Goal: Information Seeking & Learning: Learn about a topic

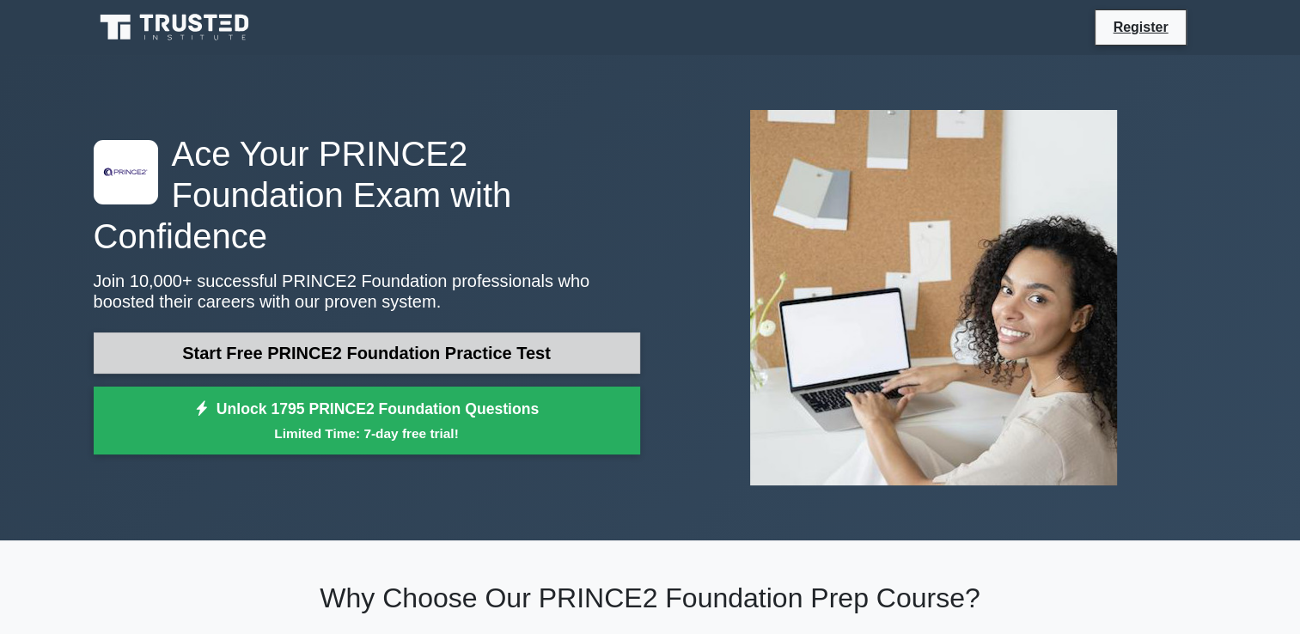
click at [507, 333] on link "Start Free PRINCE2 Foundation Practice Test" at bounding box center [367, 353] width 547 height 41
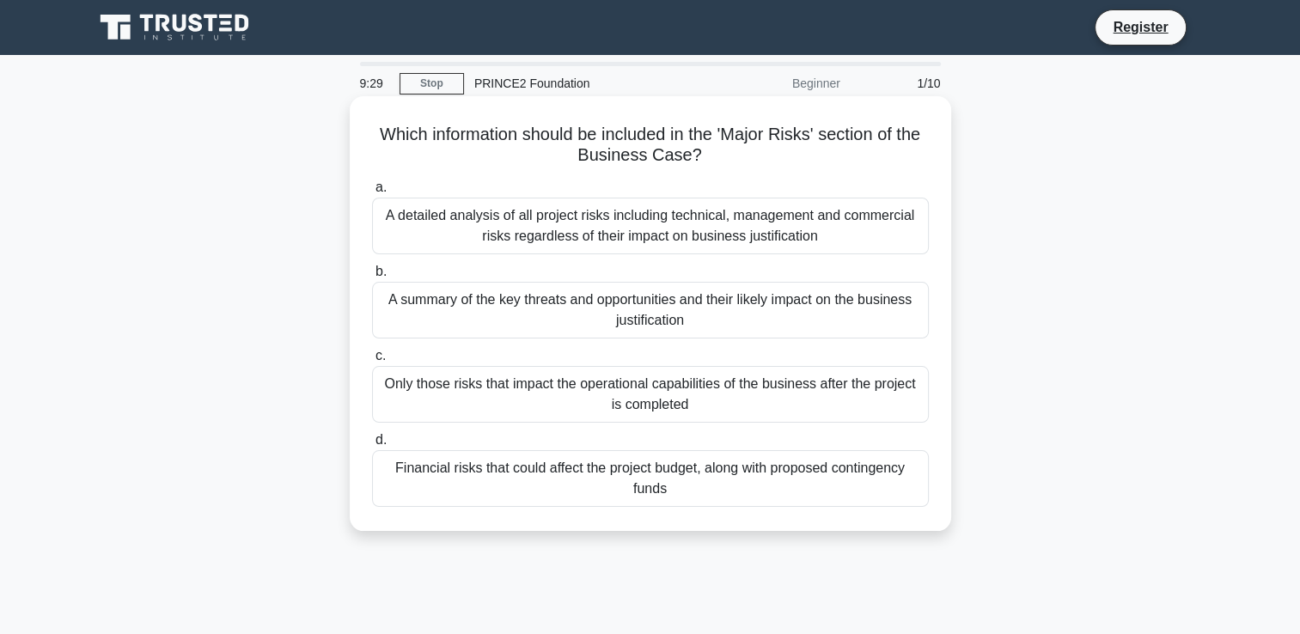
click at [601, 193] on label "a. A detailed analysis of all project risks including technical, management and…" at bounding box center [650, 215] width 557 height 77
click at [372, 193] on input "a. A detailed analysis of all project risks including technical, management and…" at bounding box center [372, 187] width 0 height 11
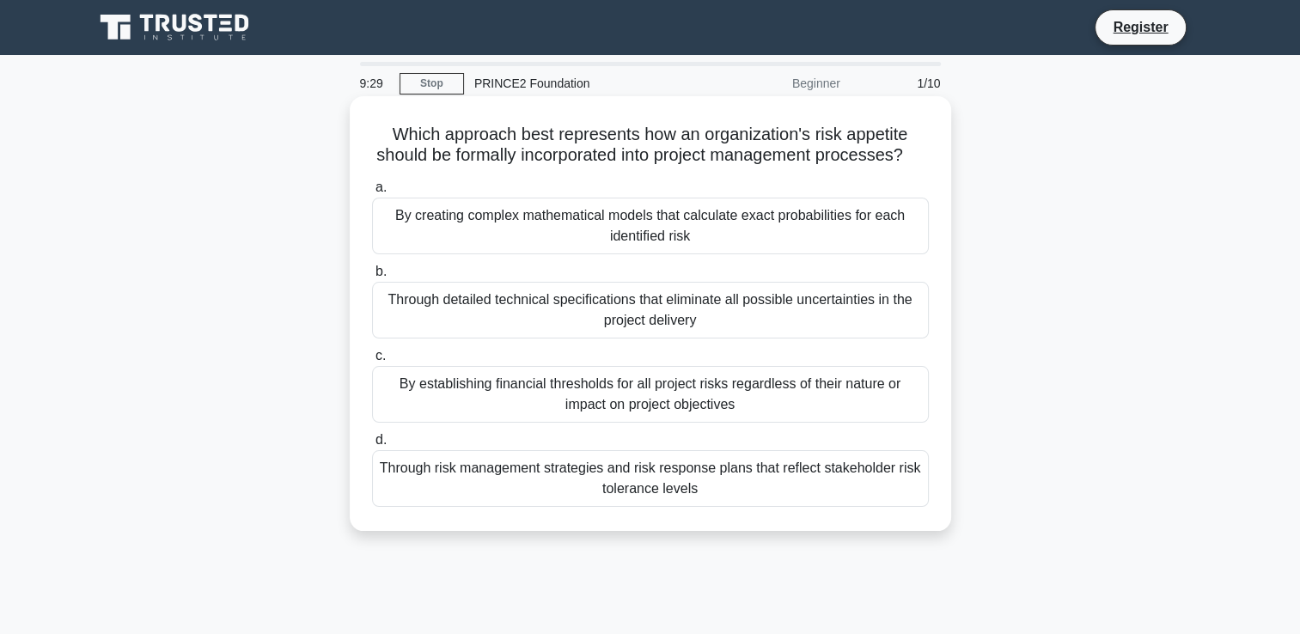
click at [602, 221] on div "By creating complex mathematical models that calculate exact probabilities for …" at bounding box center [650, 226] width 557 height 57
click at [372, 193] on input "a. By creating complex mathematical models that calculate exact probabilities f…" at bounding box center [372, 187] width 0 height 11
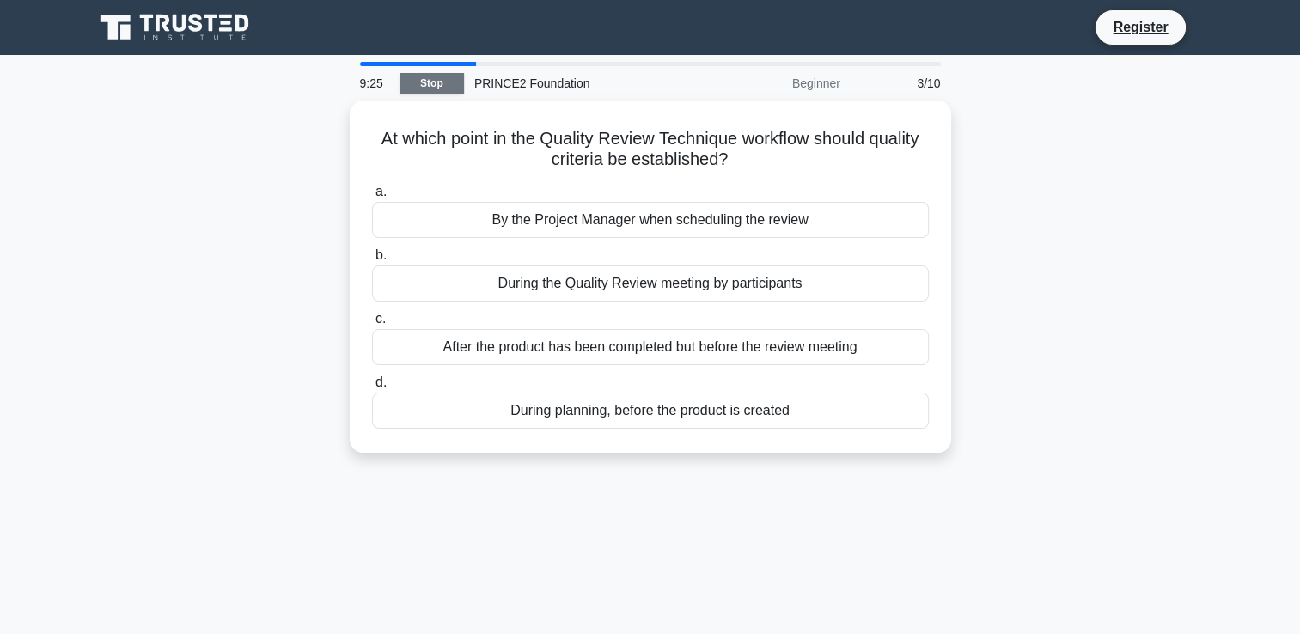
click at [430, 86] on link "Stop" at bounding box center [432, 83] width 64 height 21
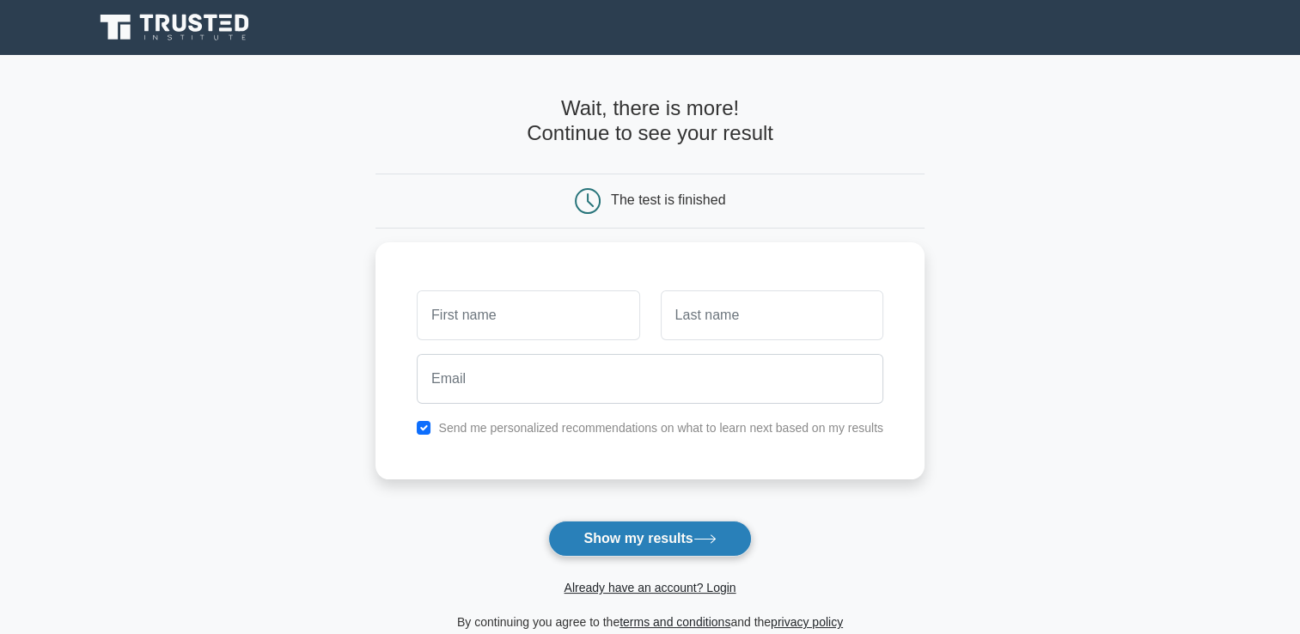
click at [651, 545] on button "Show my results" at bounding box center [649, 539] width 203 height 36
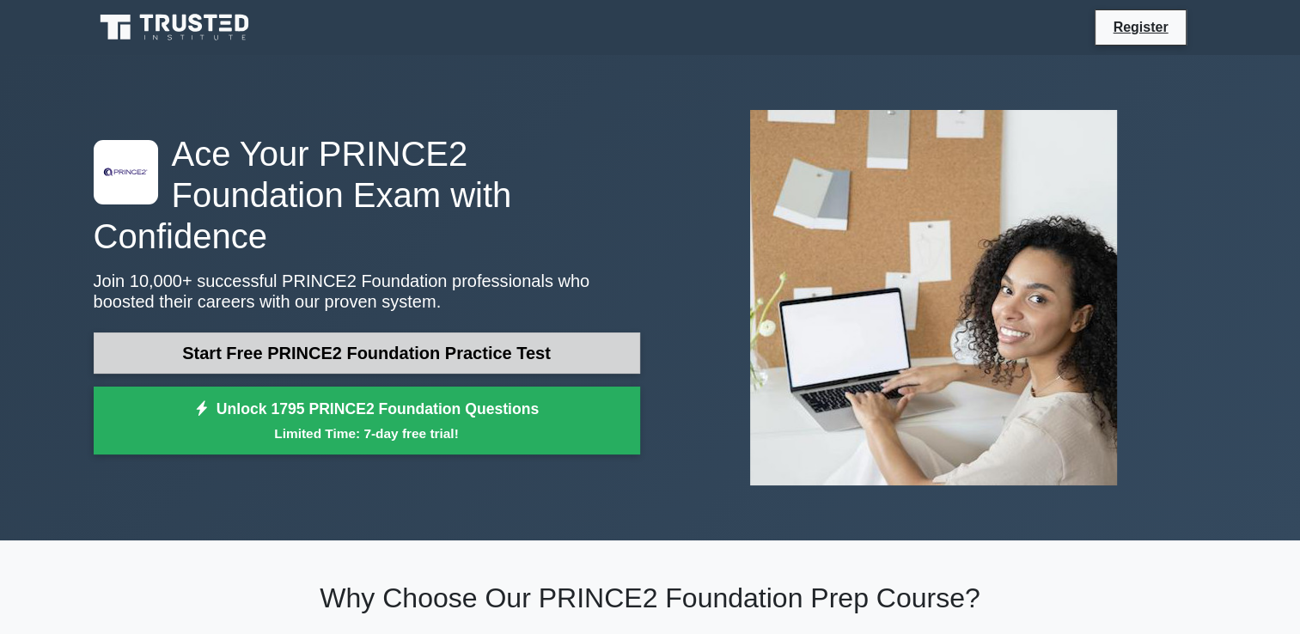
click at [250, 333] on link "Start Free PRINCE2 Foundation Practice Test" at bounding box center [367, 353] width 547 height 41
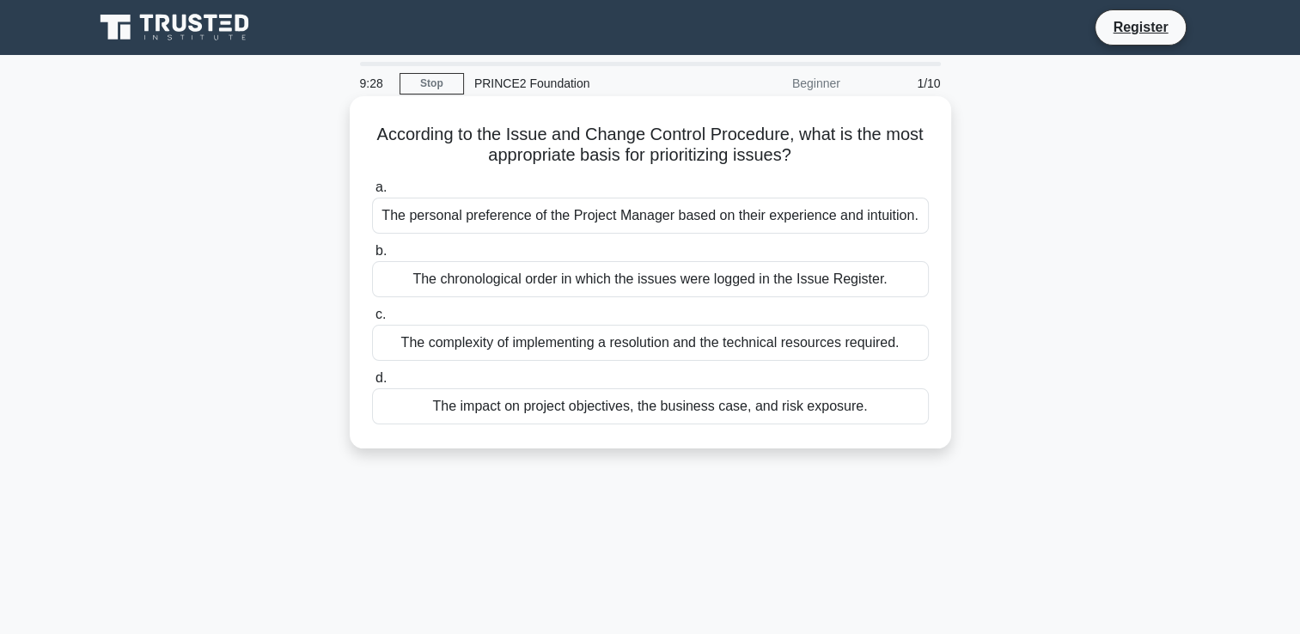
click at [794, 404] on div "The impact on project objectives, the business case, and risk exposure." at bounding box center [650, 406] width 557 height 36
click at [372, 384] on input "d. The impact on project objectives, the business case, and risk exposure." at bounding box center [372, 378] width 0 height 11
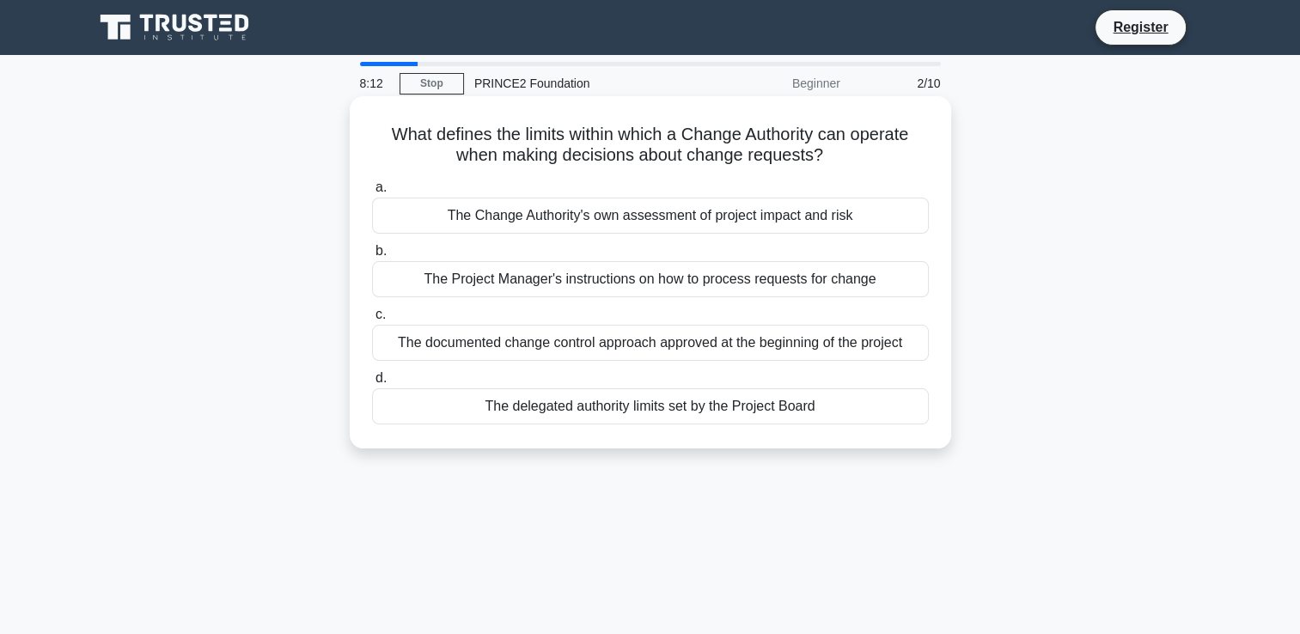
click at [620, 349] on div "The documented change control approach approved at the beginning of the project" at bounding box center [650, 343] width 557 height 36
click at [372, 321] on input "c. The documented change control approach approved at the beginning of the proj…" at bounding box center [372, 314] width 0 height 11
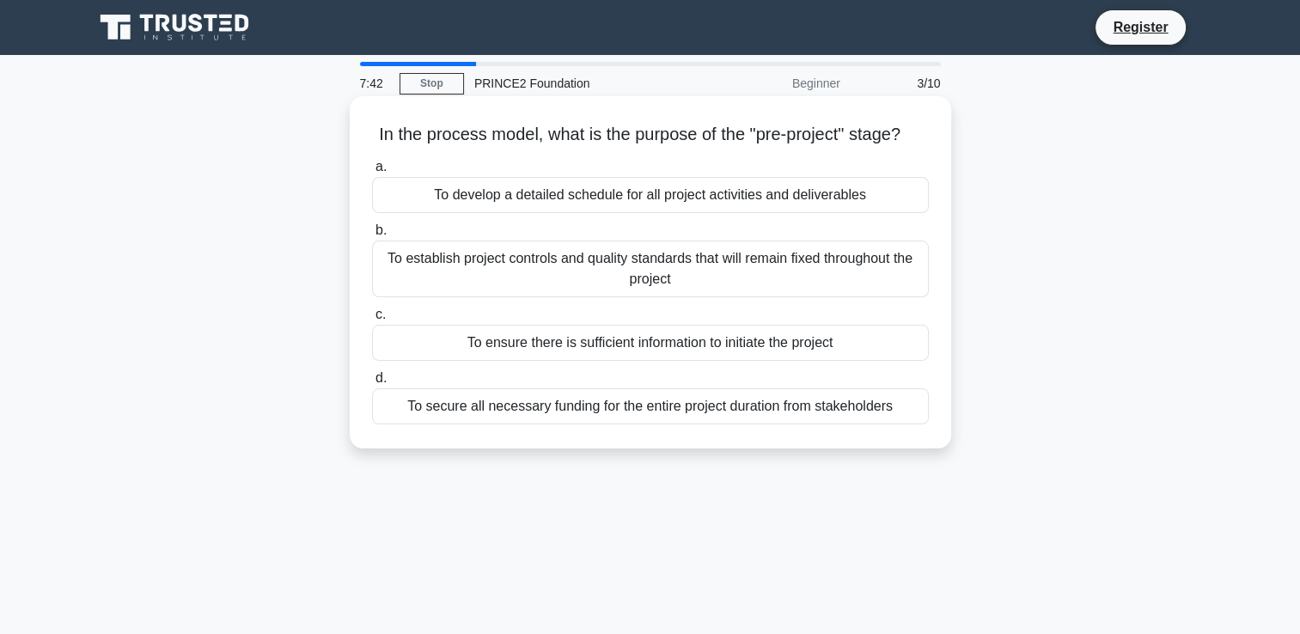
click at [677, 361] on div "To ensure there is sufficient information to initiate the project" at bounding box center [650, 343] width 557 height 36
click at [372, 321] on input "c. To ensure there is sufficient information to initiate the project" at bounding box center [372, 314] width 0 height 11
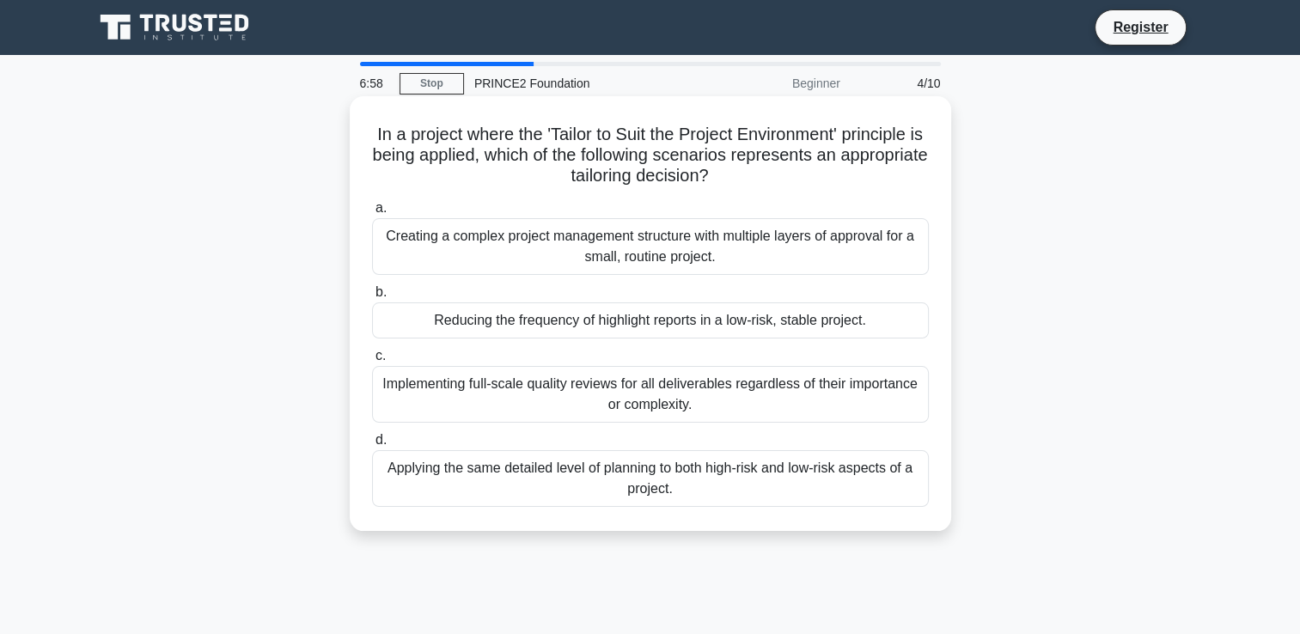
click at [544, 473] on div "Applying the same detailed level of planning to both high-risk and low-risk asp…" at bounding box center [650, 478] width 557 height 57
click at [372, 446] on input "d. Applying the same detailed level of planning to both high-risk and low-risk …" at bounding box center [372, 440] width 0 height 11
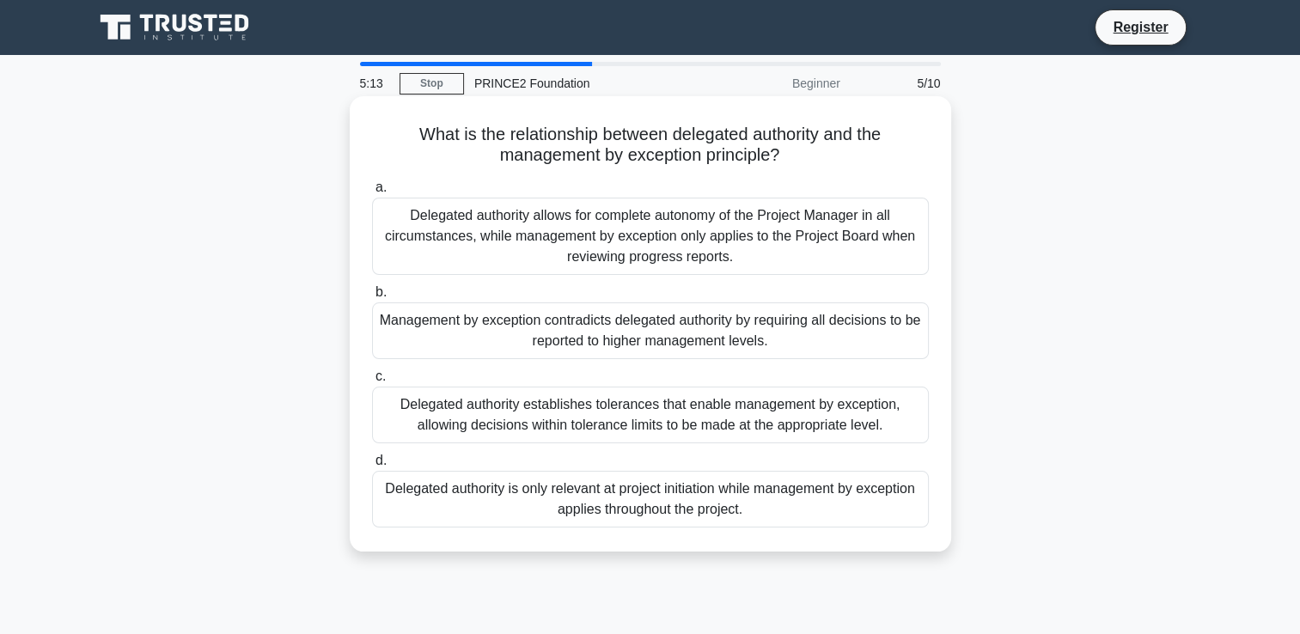
click at [615, 333] on div "Management by exception contradicts delegated authority by requiring all decisi…" at bounding box center [650, 330] width 557 height 57
click at [372, 298] on input "b. Management by exception contradicts delegated authority by requiring all dec…" at bounding box center [372, 292] width 0 height 11
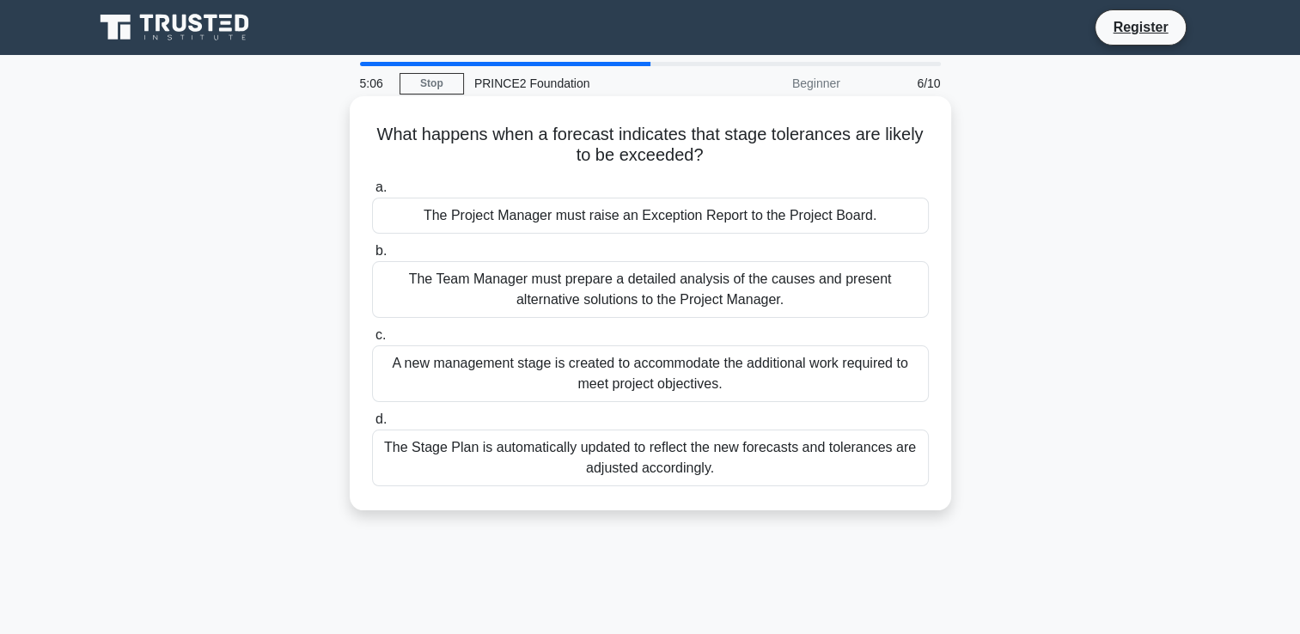
click at [608, 214] on div "The Project Manager must raise an Exception Report to the Project Board." at bounding box center [650, 216] width 557 height 36
click at [372, 193] on input "a. The Project Manager must raise an Exception Report to the Project Board." at bounding box center [372, 187] width 0 height 11
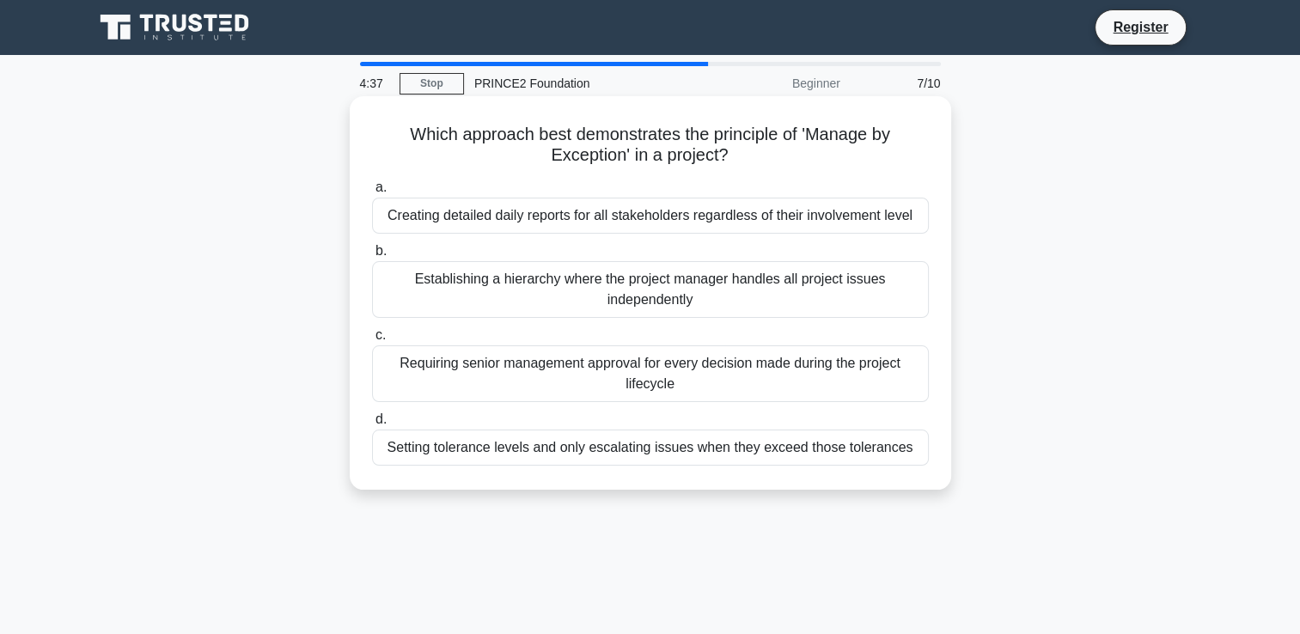
click at [725, 374] on div "Requiring senior management approval for every decision made during the project…" at bounding box center [650, 373] width 557 height 57
click at [372, 341] on input "c. Requiring senior management approval for every decision made during the proj…" at bounding box center [372, 335] width 0 height 11
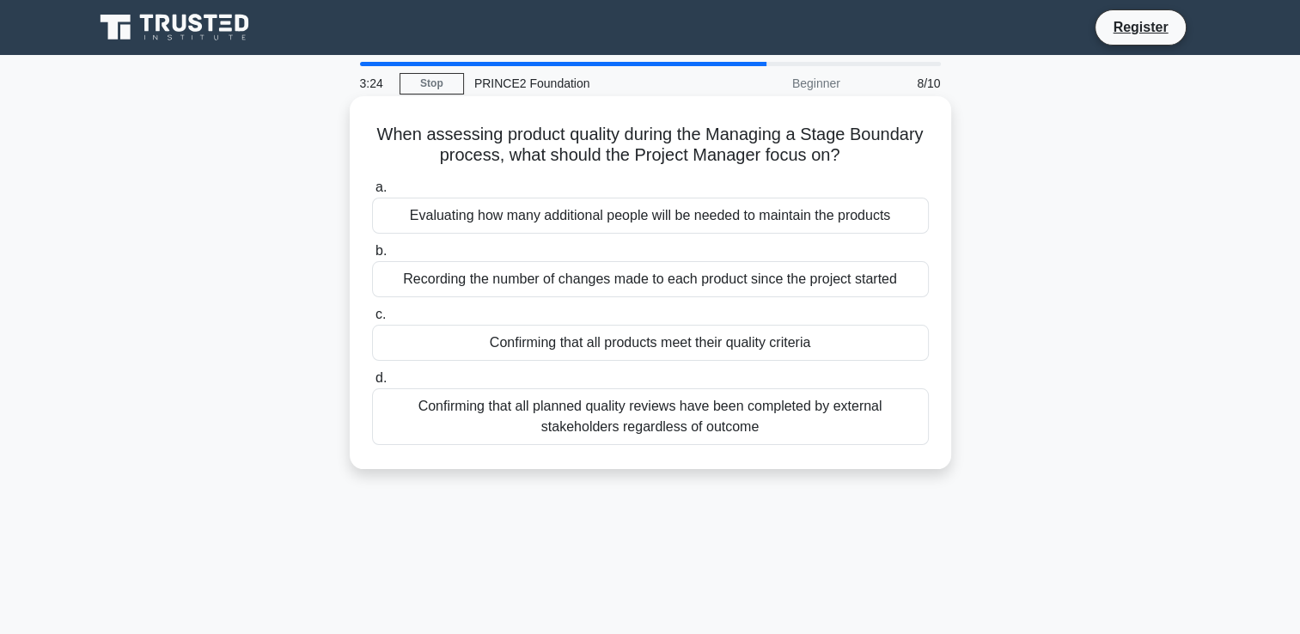
click at [699, 342] on div "Confirming that all products meet their quality criteria" at bounding box center [650, 343] width 557 height 36
click at [372, 321] on input "c. Confirming that all products meet their quality criteria" at bounding box center [372, 314] width 0 height 11
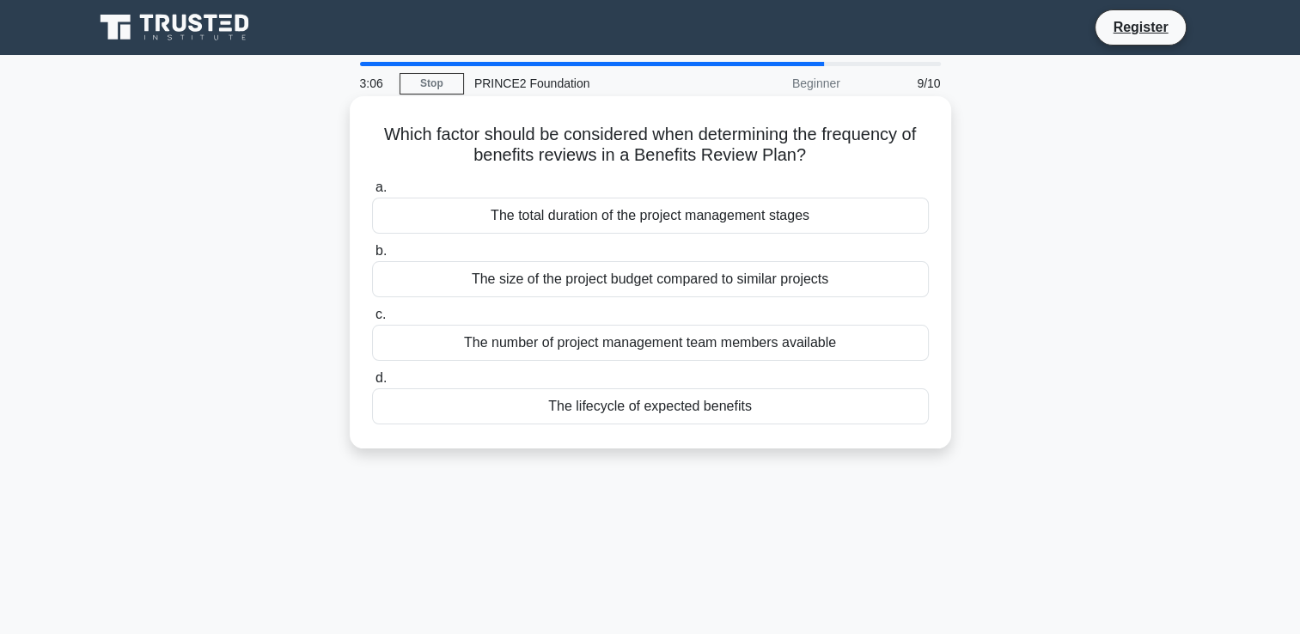
click at [567, 417] on div "The lifecycle of expected benefits" at bounding box center [650, 406] width 557 height 36
click at [372, 384] on input "d. The lifecycle of expected benefits" at bounding box center [372, 378] width 0 height 11
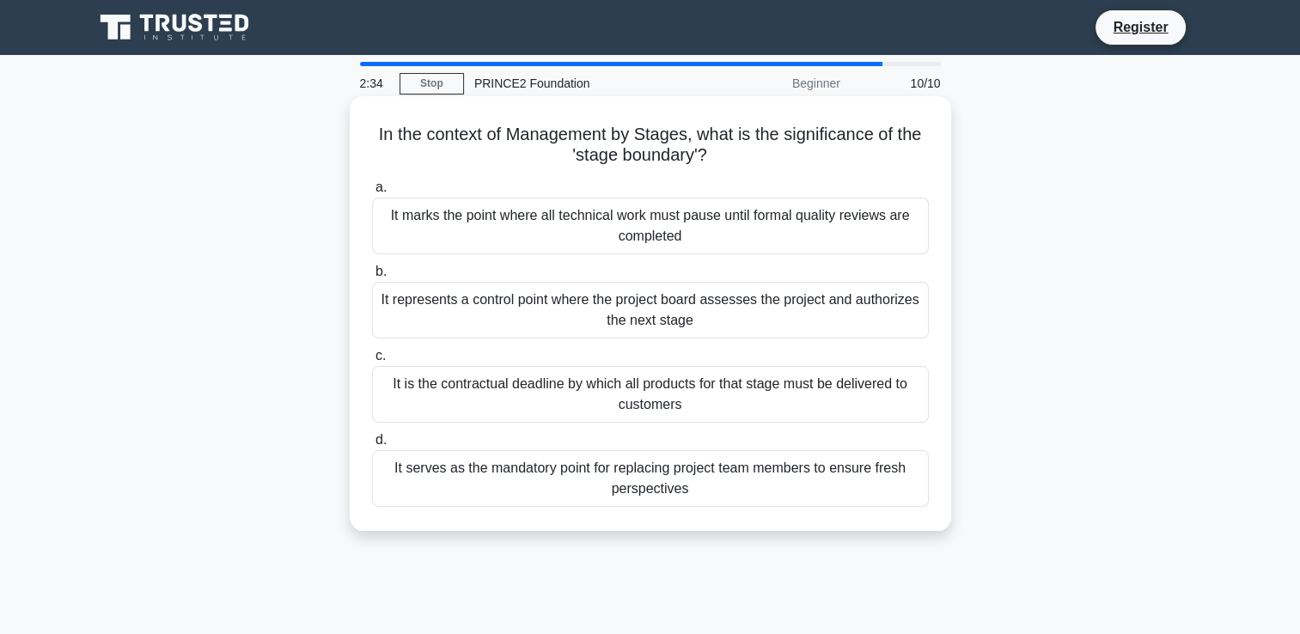
click at [811, 304] on div "It represents a control point where the project board assesses the project and …" at bounding box center [650, 310] width 557 height 57
click at [372, 278] on input "b. It represents a control point where the project board assesses the project a…" at bounding box center [372, 271] width 0 height 11
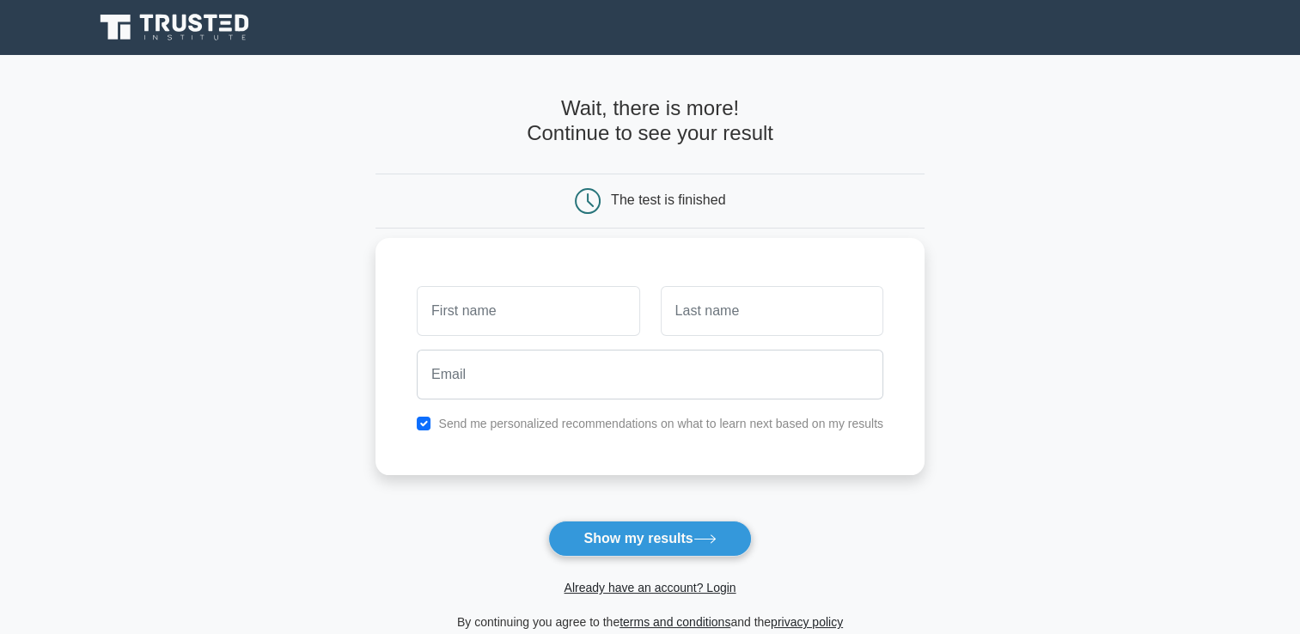
click at [564, 295] on input "text" at bounding box center [528, 311] width 223 height 50
click at [567, 321] on input "text" at bounding box center [528, 311] width 223 height 50
click at [663, 539] on button "Show my results" at bounding box center [649, 539] width 203 height 36
click at [555, 298] on input "text" at bounding box center [528, 311] width 223 height 50
click at [718, 426] on label "Send me personalized recommendations on what to learn next based on my results" at bounding box center [660, 424] width 445 height 14
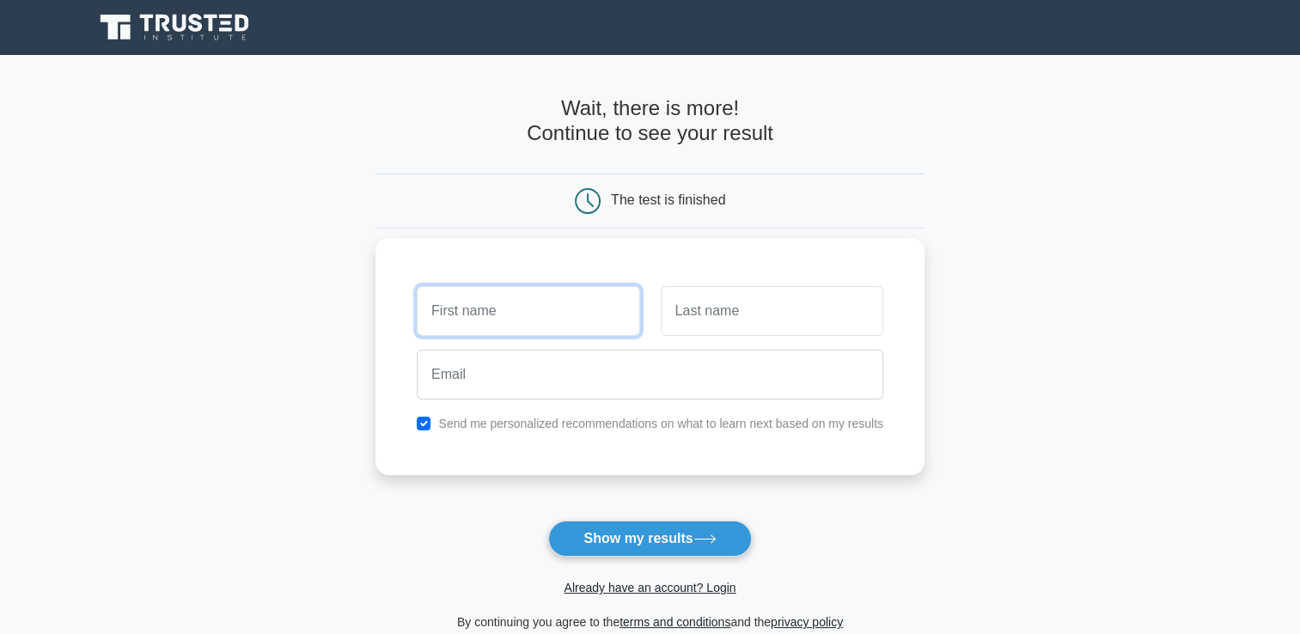
click at [441, 286] on input "text" at bounding box center [528, 311] width 223 height 50
click at [443, 296] on input "text" at bounding box center [528, 311] width 223 height 50
click at [511, 320] on input "text" at bounding box center [528, 311] width 223 height 50
type input "Mark"
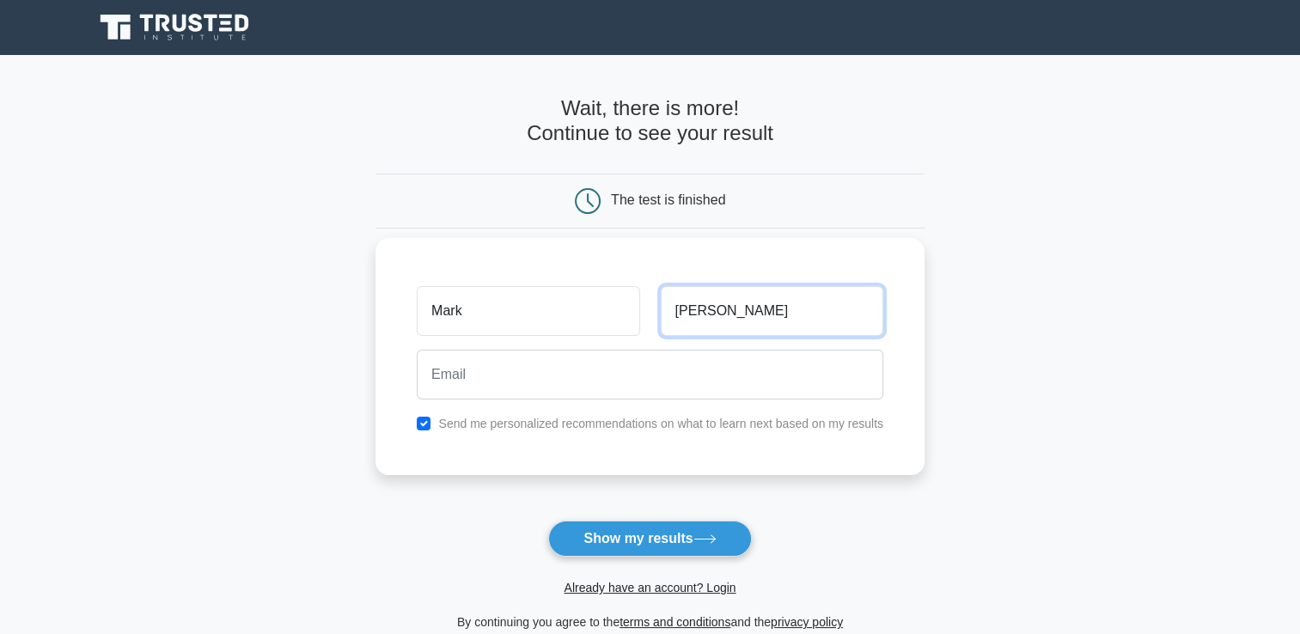
type input "[PERSON_NAME]"
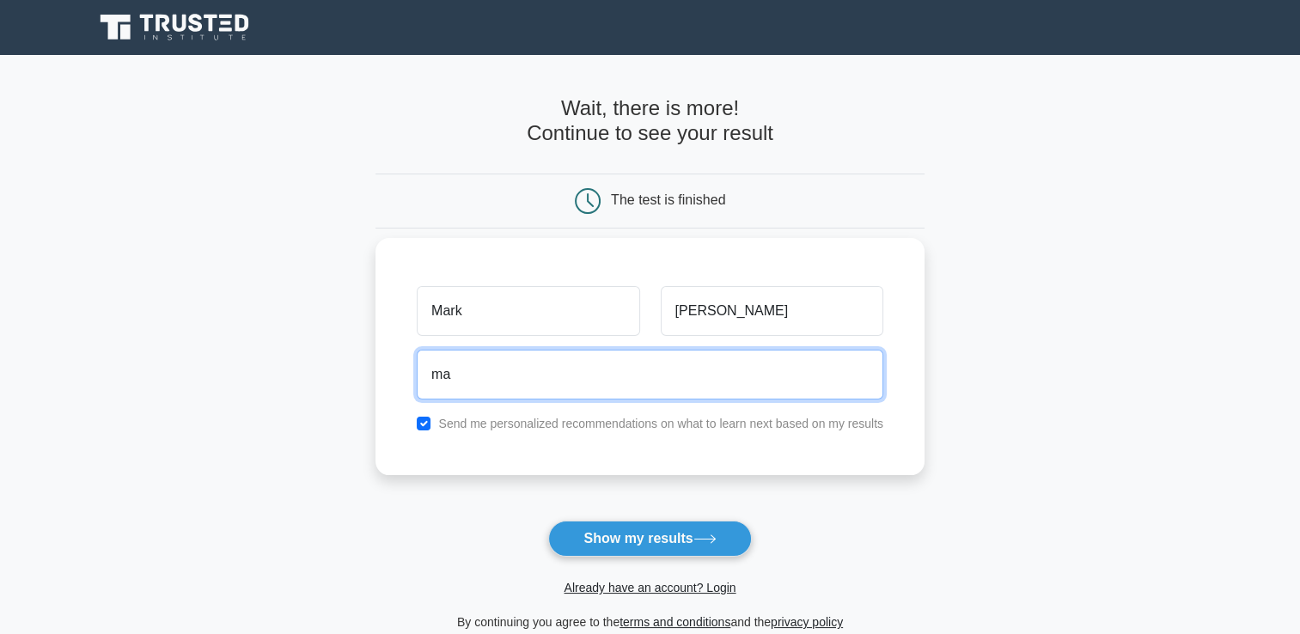
type input "[EMAIL_ADDRESS][DOMAIN_NAME]"
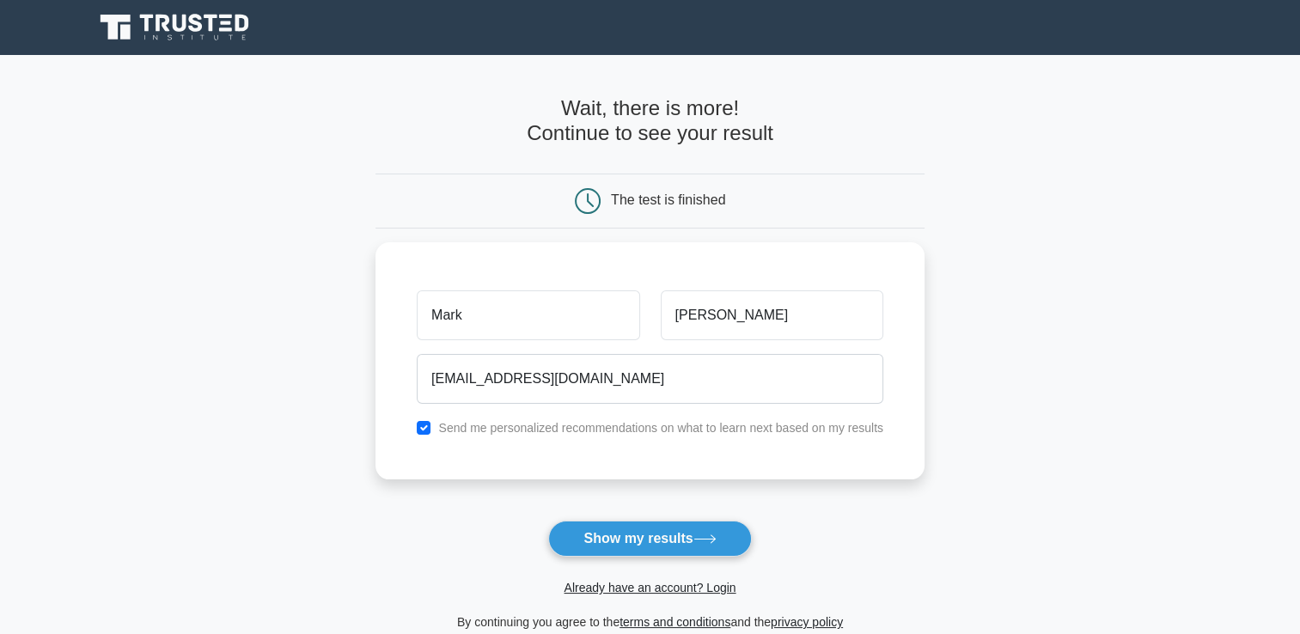
click at [589, 530] on button "Show my results" at bounding box center [649, 539] width 203 height 36
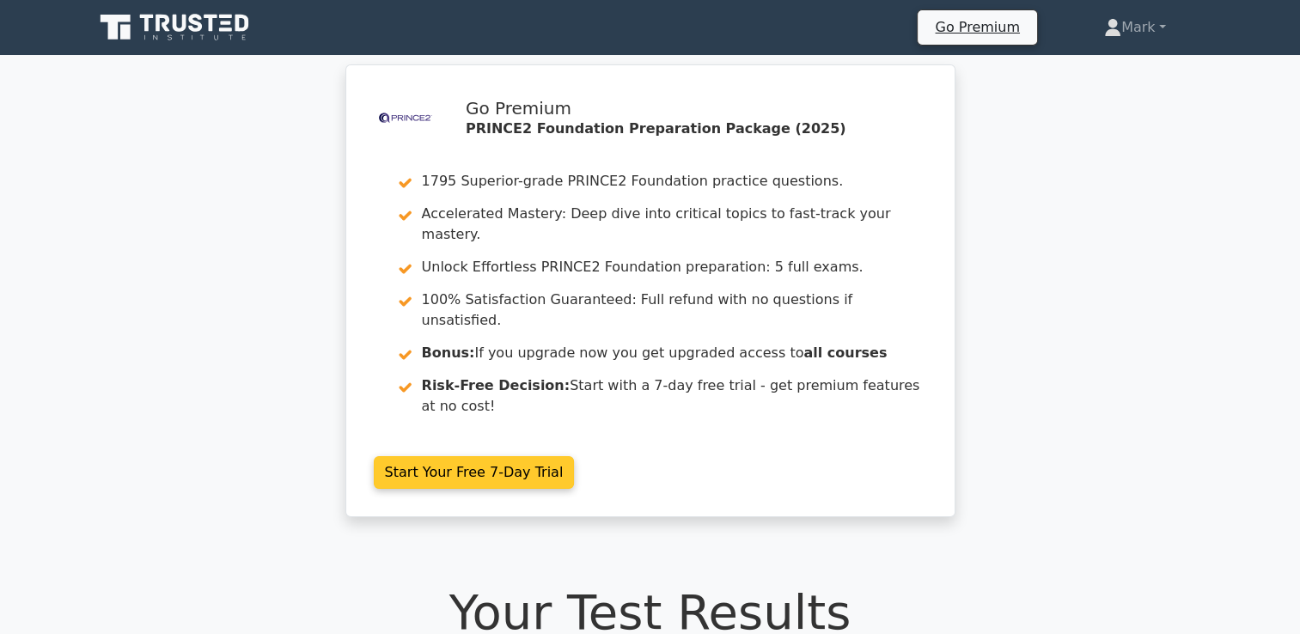
click at [498, 456] on link "Start Your Free 7-Day Trial" at bounding box center [474, 472] width 201 height 33
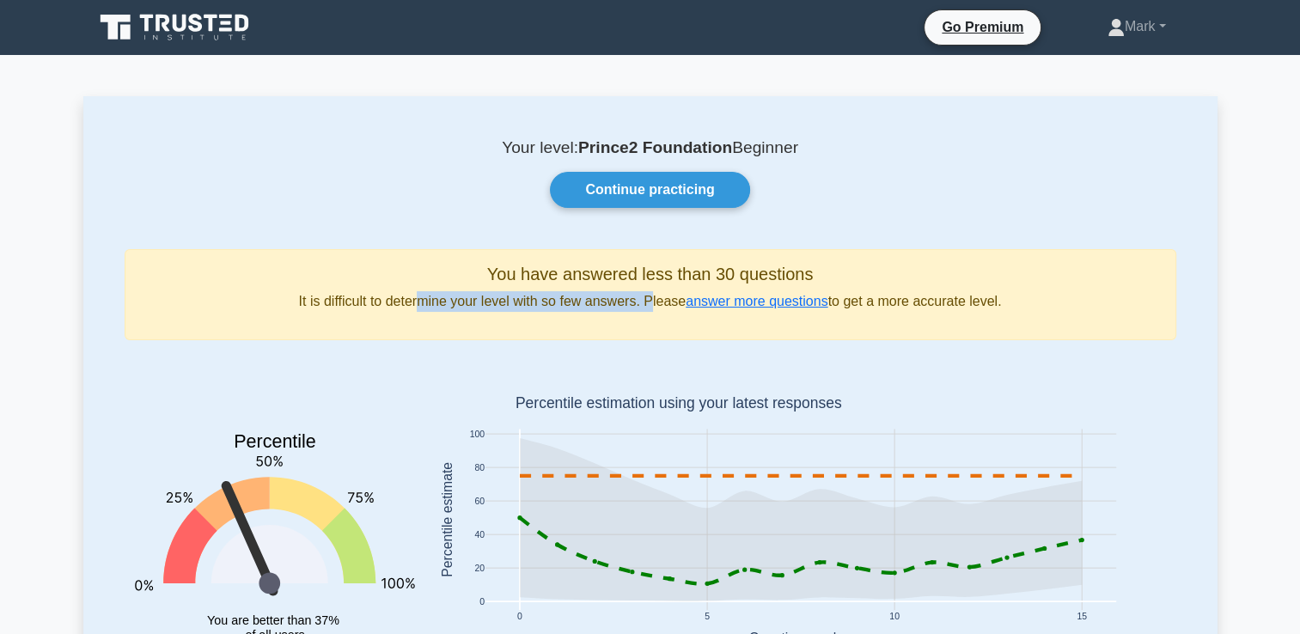
drag, startPoint x: 464, startPoint y: 306, endPoint x: 650, endPoint y: 306, distance: 185.6
click at [650, 306] on p "It is difficult to determine your level with so few answers. Please answer more…" at bounding box center [650, 301] width 1023 height 21
drag, startPoint x: 650, startPoint y: 306, endPoint x: 793, endPoint y: 304, distance: 143.5
click at [793, 304] on link "answer more questions" at bounding box center [757, 301] width 142 height 15
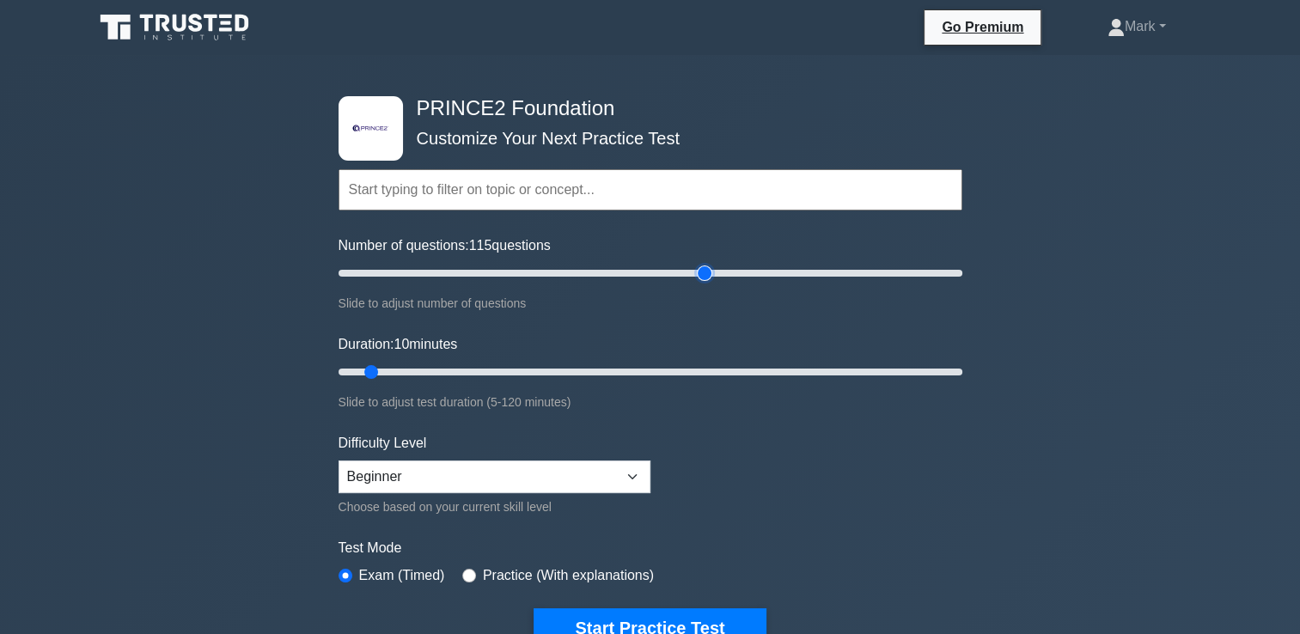
click at [697, 264] on input "Number of questions: 115 questions" at bounding box center [651, 273] width 624 height 21
click at [766, 272] on input "Number of questions: 120 questions" at bounding box center [651, 273] width 624 height 21
click at [827, 272] on input "Number of questions: 160 questions" at bounding box center [651, 273] width 624 height 21
click at [911, 270] on input "Number of questions: 160 questions" at bounding box center [651, 273] width 624 height 21
type input "200"
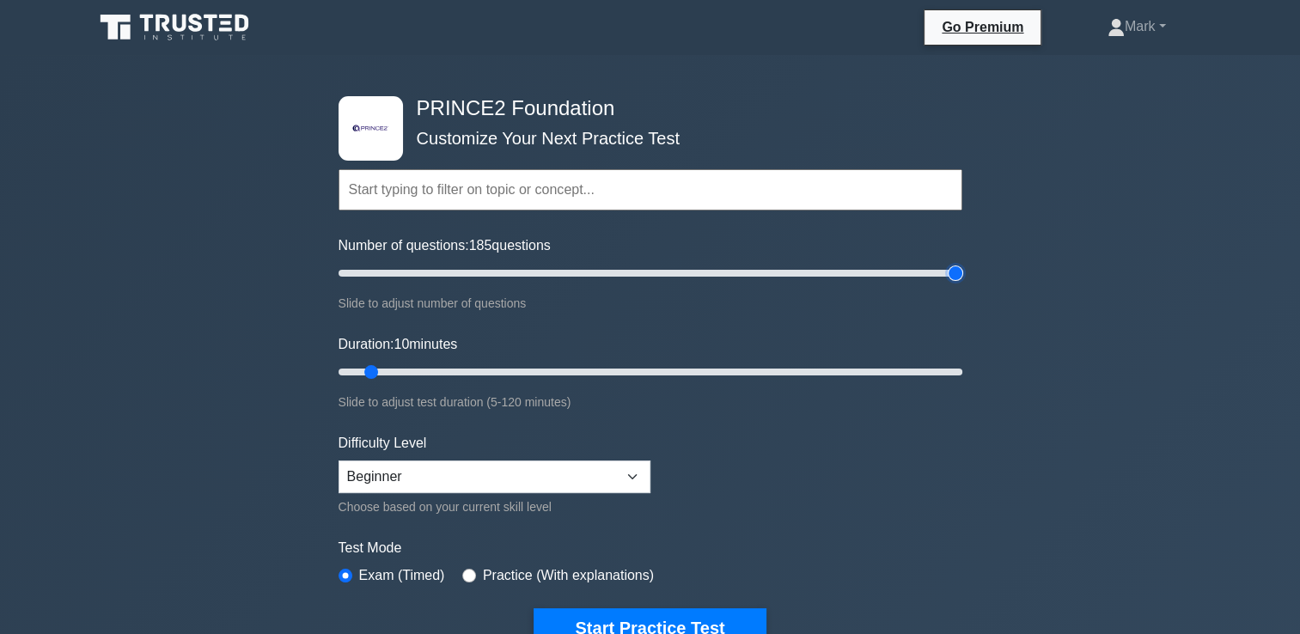
click at [951, 266] on input "Number of questions: 185 questions" at bounding box center [651, 273] width 624 height 21
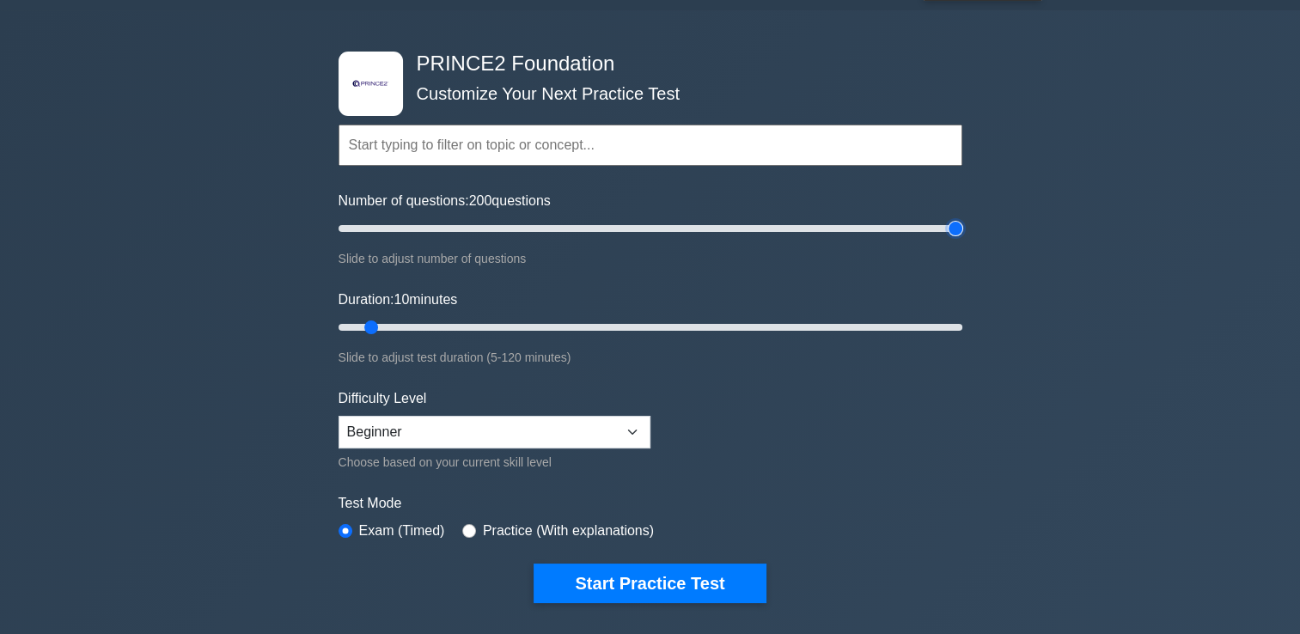
scroll to position [86, 0]
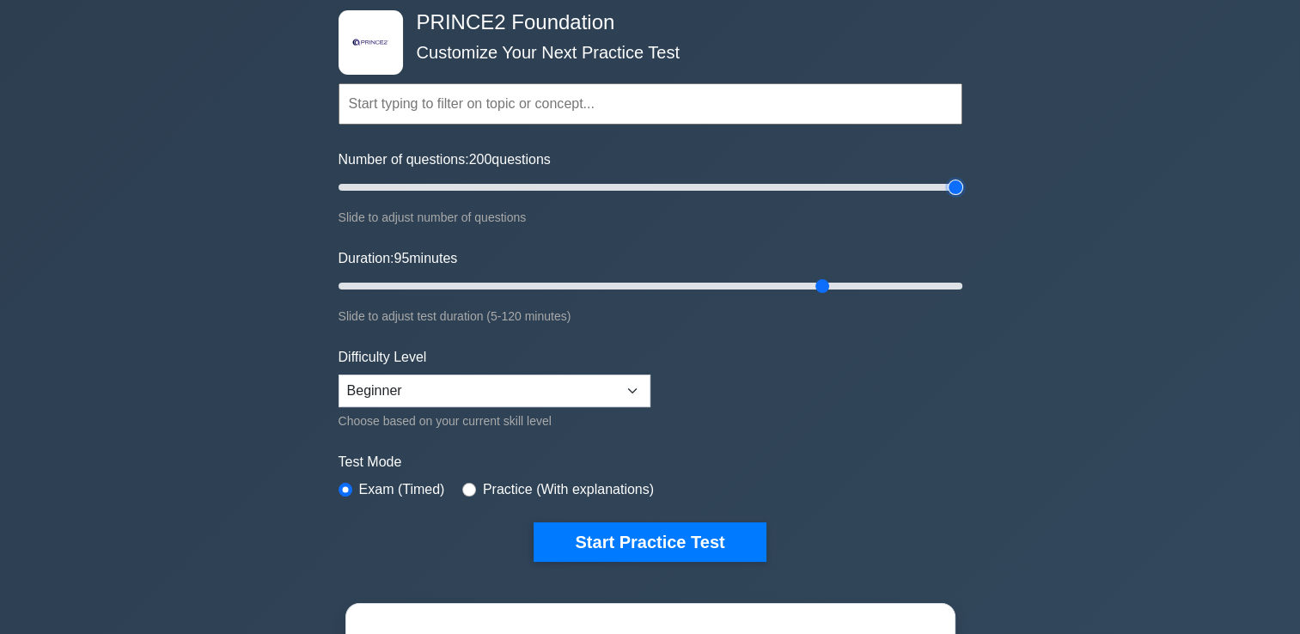
drag, startPoint x: 827, startPoint y: 289, endPoint x: 904, endPoint y: 290, distance: 77.3
click at [836, 290] on input "Duration: 95 minutes" at bounding box center [651, 286] width 624 height 21
click at [905, 290] on input "Duration: 110 minutes" at bounding box center [651, 286] width 624 height 21
click at [907, 290] on input "Duration: 110 minutes" at bounding box center [651, 286] width 624 height 21
drag, startPoint x: 920, startPoint y: 286, endPoint x: 804, endPoint y: 294, distance: 116.3
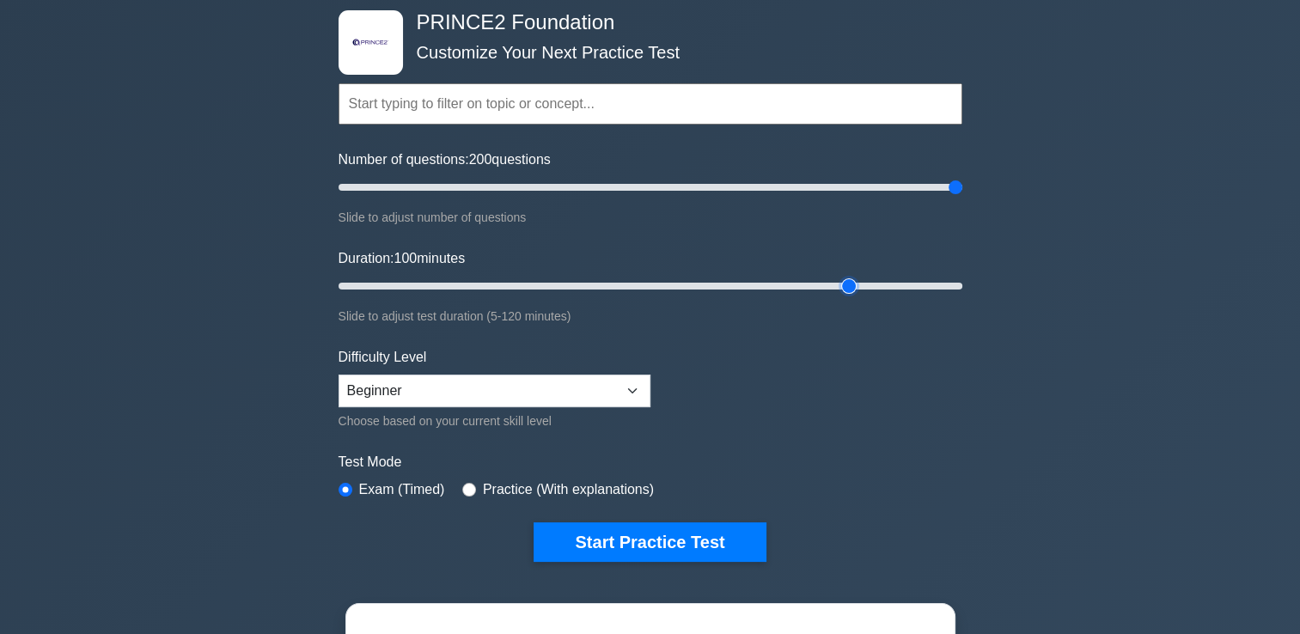
type input "100"
click at [839, 295] on input "Duration: 100 minutes" at bounding box center [651, 286] width 624 height 21
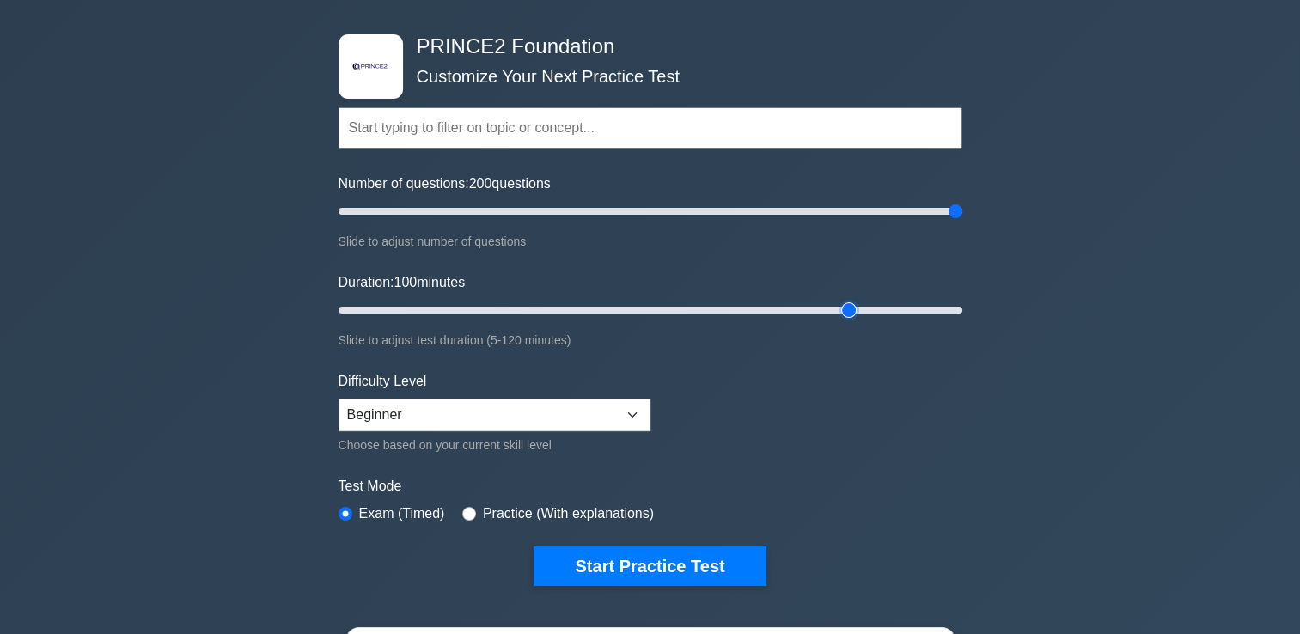
scroll to position [430, 0]
